Goal: Find specific page/section: Locate a particular part of the current website

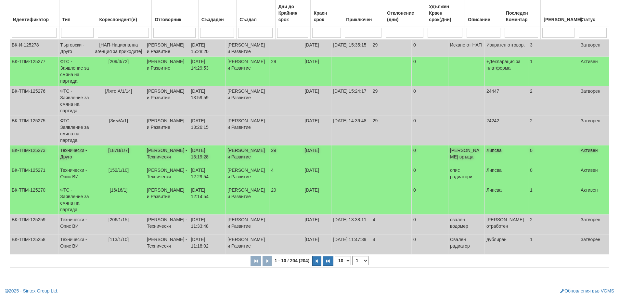
scroll to position [163, 0]
click at [342, 264] on select "10 20 30 40" at bounding box center [343, 260] width 16 height 9
select select "30"
click at [336, 265] on select "10 20 30 40" at bounding box center [343, 260] width 16 height 9
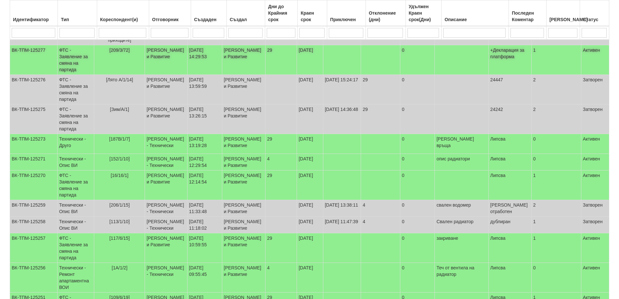
scroll to position [0, 0]
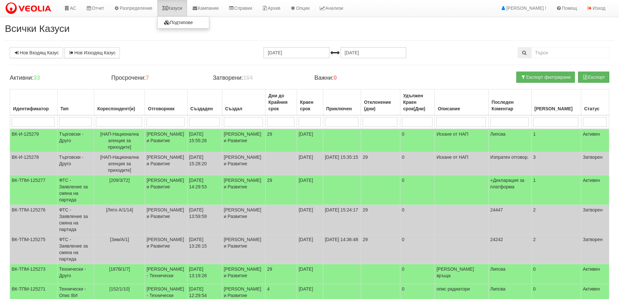
click at [177, 5] on link "Казуси" at bounding box center [172, 8] width 30 height 16
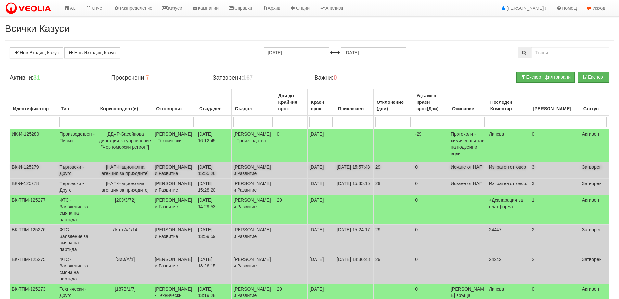
click at [176, 171] on td "[PERSON_NAME] и Развитие" at bounding box center [174, 170] width 43 height 17
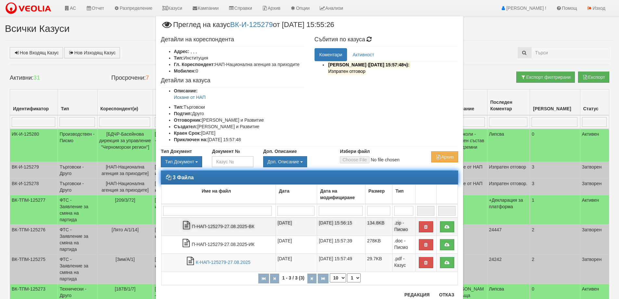
click at [229, 225] on td "П-НАП-125279-27.08.2025-ВК" at bounding box center [219, 227] width 114 height 18
click at [229, 226] on td "П-НАП-125279-27.08.2025-ВК" at bounding box center [219, 227] width 114 height 18
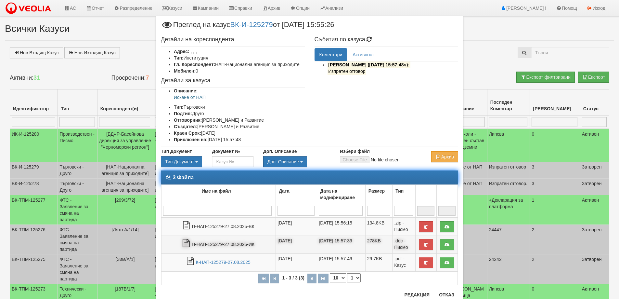
click at [205, 246] on td "П-НАП-125279-27.08.2025-ИК" at bounding box center [219, 245] width 114 height 18
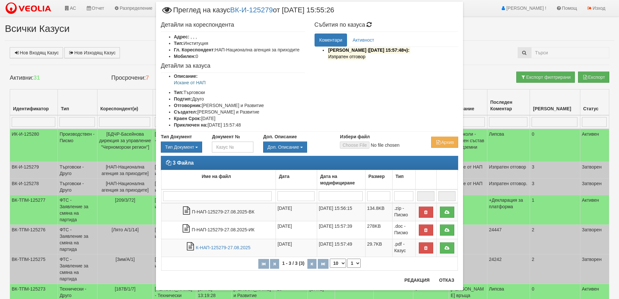
scroll to position [22, 0]
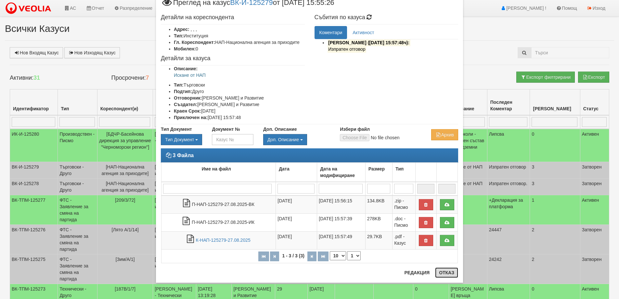
click at [448, 272] on button "Отказ" at bounding box center [446, 272] width 23 height 10
